Goal: Register for event/course

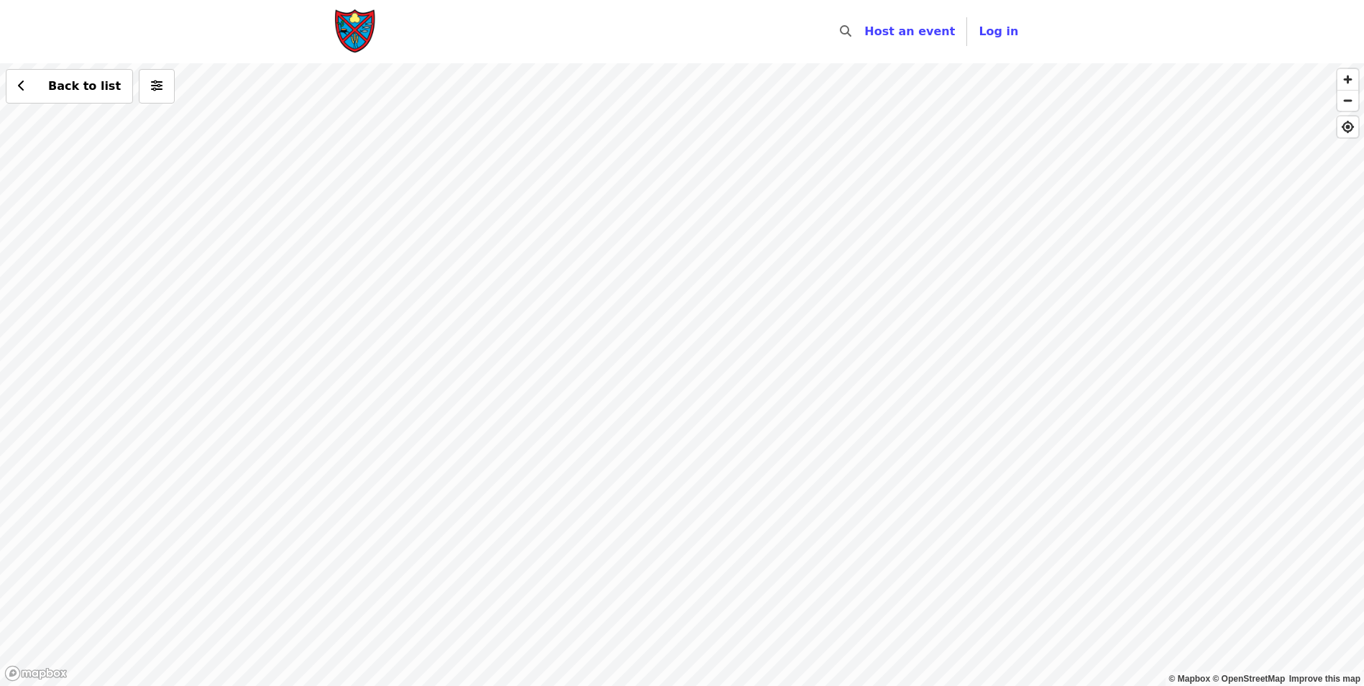
drag, startPoint x: 905, startPoint y: 558, endPoint x: 808, endPoint y: 245, distance: 327.6
click at [808, 245] on div "Back to list" at bounding box center [682, 374] width 1364 height 623
click at [646, 300] on div "Back to list" at bounding box center [682, 374] width 1364 height 623
click at [290, 119] on div "Back to list" at bounding box center [682, 374] width 1364 height 623
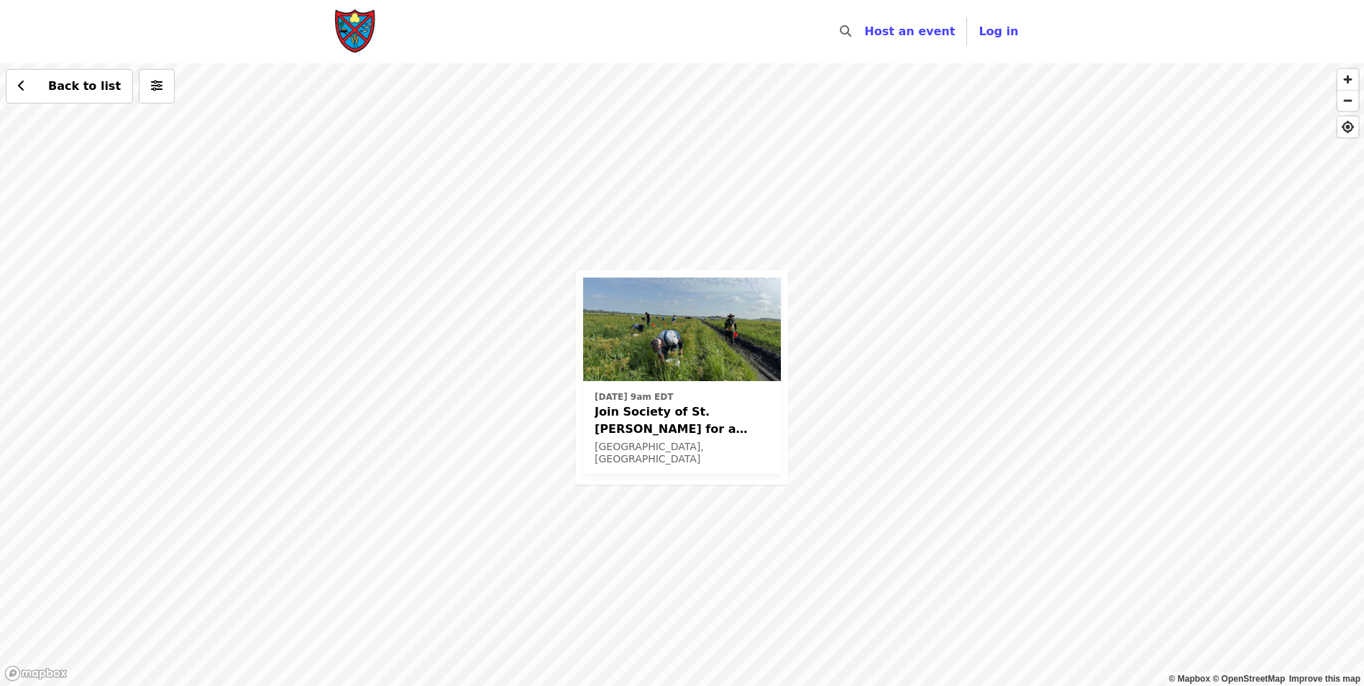
click at [606, 427] on span "Join Society of St. [PERSON_NAME] for a Glean in Mt. [PERSON_NAME] , [GEOGRAPHI…" at bounding box center [682, 420] width 175 height 35
click at [710, 257] on div "[DATE] 9am EDT Join Society of St. [PERSON_NAME] for a Glean in Mt. [PERSON_NAM…" at bounding box center [682, 374] width 1364 height 623
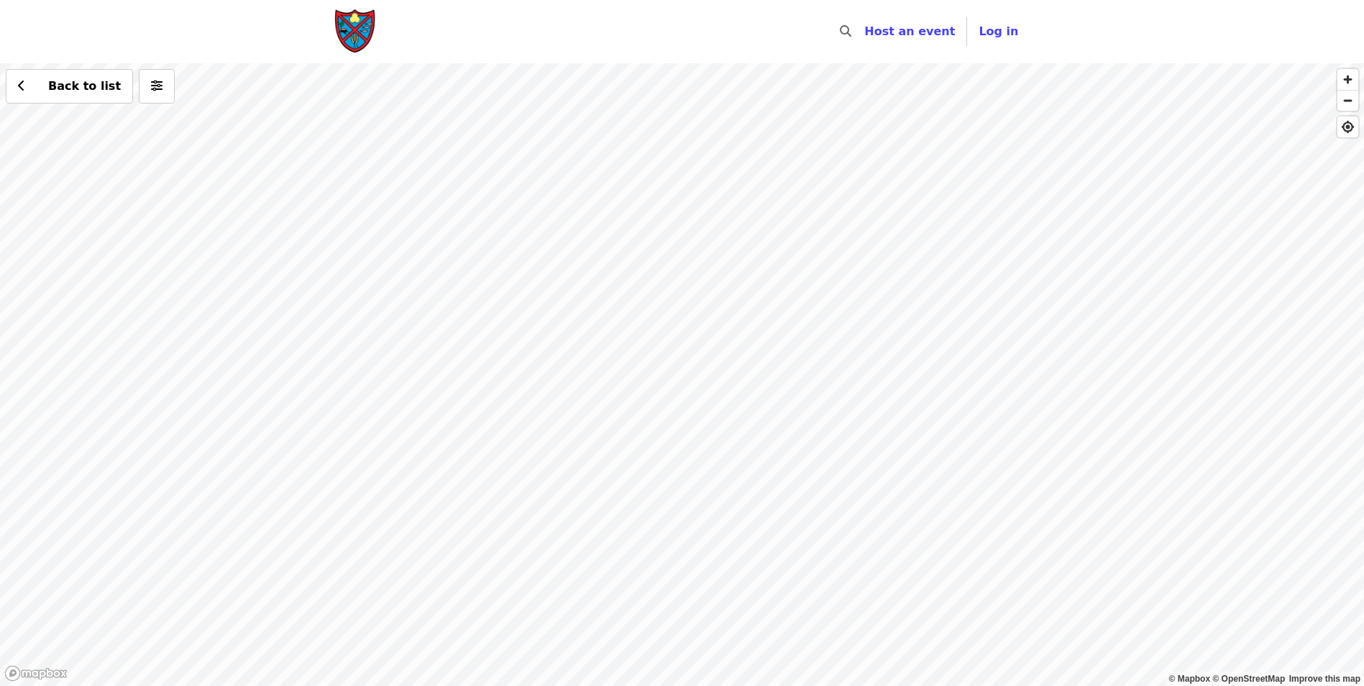
drag, startPoint x: 1019, startPoint y: 552, endPoint x: 882, endPoint y: 215, distance: 363.9
click at [889, 184] on div "Back to list" at bounding box center [682, 374] width 1364 height 623
drag, startPoint x: 960, startPoint y: 532, endPoint x: 583, endPoint y: 442, distance: 388.3
click at [586, 442] on div "Back to list" at bounding box center [682, 374] width 1364 height 623
click at [922, 342] on div "Back to list" at bounding box center [682, 374] width 1364 height 623
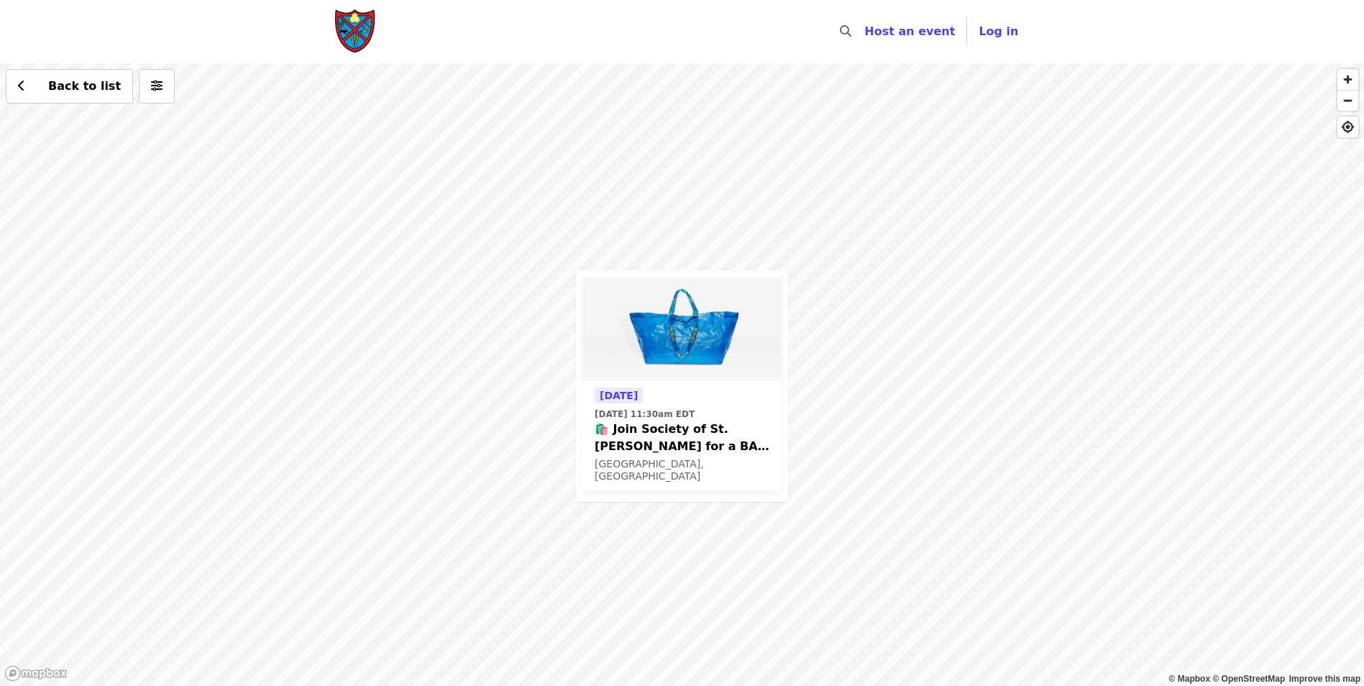
click at [710, 266] on div "[DATE] [DATE] 11:30am EDT 🛍️ Join Society of St. [PERSON_NAME] for a BAG CLEANI…" at bounding box center [682, 374] width 1364 height 623
